Goal: Transaction & Acquisition: Purchase product/service

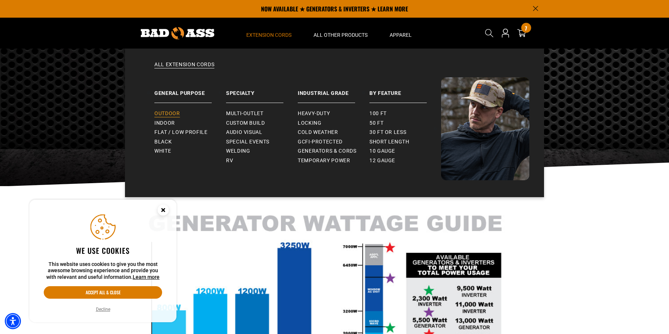
click at [165, 111] on span "Outdoor" at bounding box center [166, 113] width 25 height 7
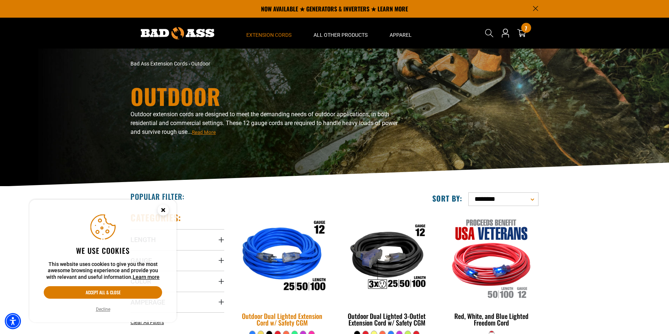
click at [269, 242] on img at bounding box center [282, 257] width 103 height 94
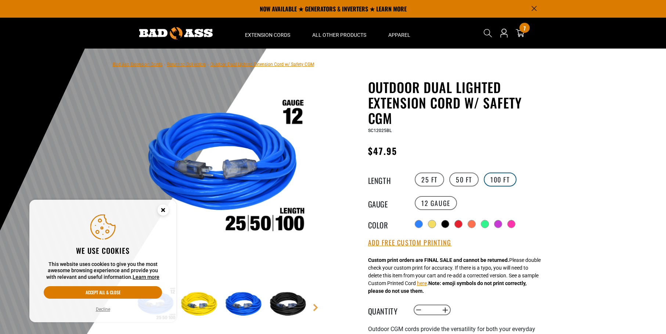
click at [491, 175] on label "100 FT" at bounding box center [500, 179] width 33 height 14
